Goal: Transaction & Acquisition: Subscribe to service/newsletter

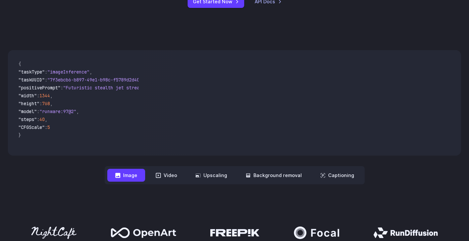
scroll to position [263, 0]
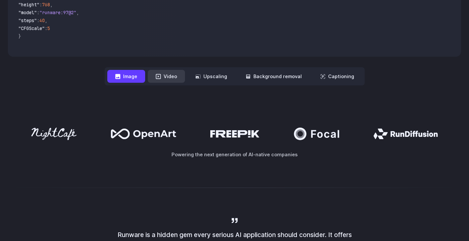
click at [168, 77] on button "Video" at bounding box center [166, 76] width 37 height 13
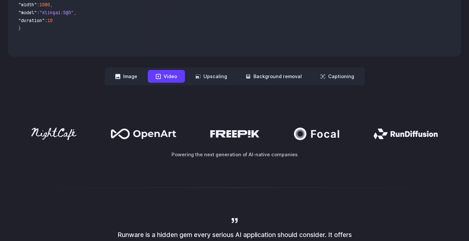
scroll to position [198, 0]
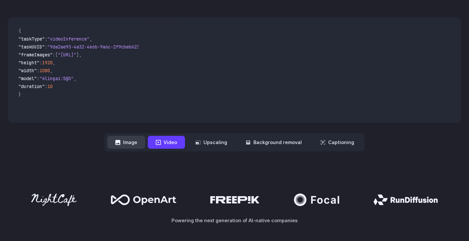
click at [131, 142] on button "Image" at bounding box center [126, 142] width 38 height 13
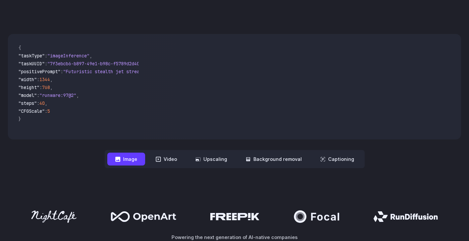
scroll to position [165, 0]
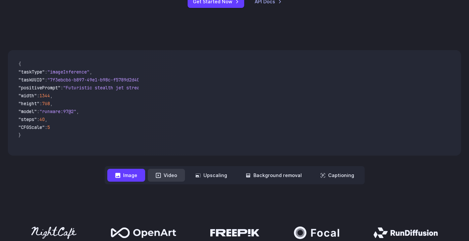
click at [169, 176] on button "Video" at bounding box center [166, 175] width 37 height 13
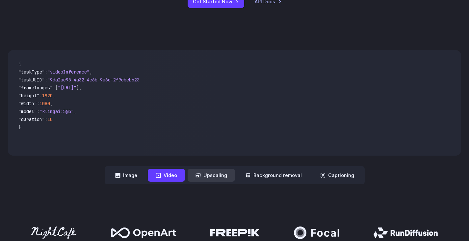
click at [215, 177] on button "Upscaling" at bounding box center [211, 175] width 47 height 13
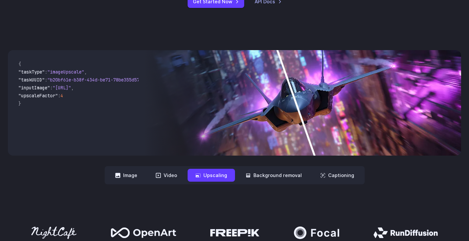
click at [333, 110] on img at bounding box center [302, 102] width 317 height 105
click at [264, 174] on button "Background removal" at bounding box center [274, 175] width 72 height 13
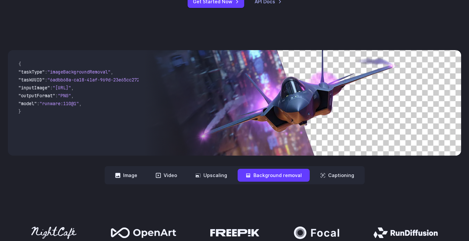
click at [256, 174] on button "Background removal" at bounding box center [274, 175] width 72 height 13
click at [214, 174] on button "Upscaling" at bounding box center [211, 175] width 47 height 13
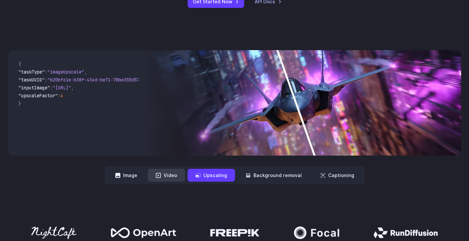
click at [168, 174] on button "Video" at bounding box center [166, 175] width 37 height 13
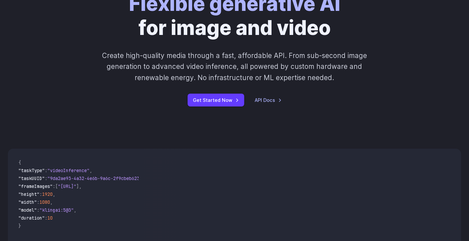
scroll to position [66, 0]
click at [214, 101] on link "Get Started Now" at bounding box center [216, 100] width 57 height 13
